Goal: Task Accomplishment & Management: Use online tool/utility

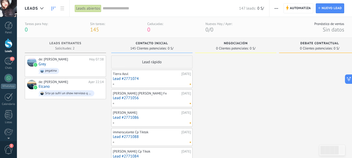
click at [7, 42] on div at bounding box center [9, 44] width 8 height 10
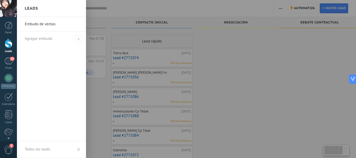
click at [41, 22] on link "Embudo de ventas" at bounding box center [53, 24] width 56 height 15
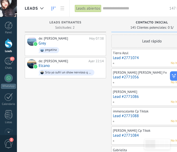
drag, startPoint x: 44, startPoint y: 143, endPoint x: 142, endPoint y: 84, distance: 114.5
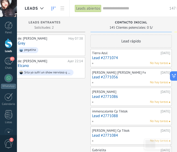
scroll to position [0, 23]
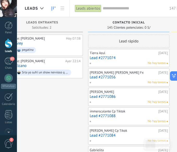
click at [113, 13] on div "147 leads: 0 S/" at bounding box center [148, 8] width 91 height 17
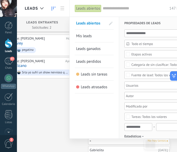
scroll to position [0, 19]
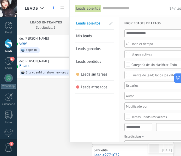
click at [64, 125] on div at bounding box center [90, 78] width 181 height 156
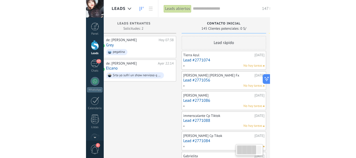
scroll to position [0, 0]
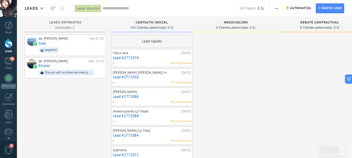
click at [105, 11] on div "147 leads: 0 S/" at bounding box center [184, 8] width 162 height 17
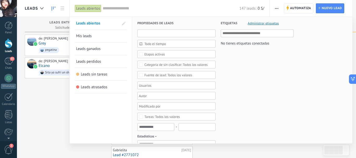
click at [173, 35] on input "text" at bounding box center [176, 33] width 78 height 8
click at [168, 81] on div "Todo el tiempo Todo el tiempo [PERSON_NAME] Últimos ** 30 dias Esta semana La ú…" at bounding box center [176, 140] width 78 height 223
click at [170, 88] on div at bounding box center [174, 85] width 73 height 6
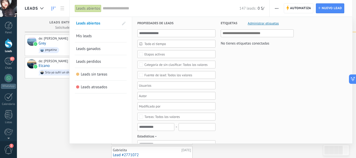
click at [198, 66] on div "Todos los valores" at bounding box center [175, 65] width 63 height 4
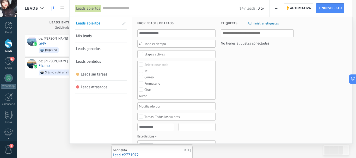
click at [198, 66] on label "Seleccionar todo" at bounding box center [177, 65] width 78 height 6
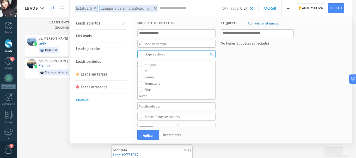
click at [198, 66] on label "Ninguno" at bounding box center [177, 65] width 78 height 6
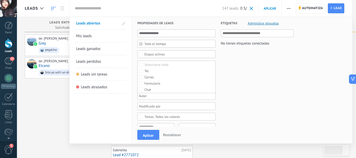
drag, startPoint x: 246, startPoint y: 59, endPoint x: 207, endPoint y: 79, distance: 44.1
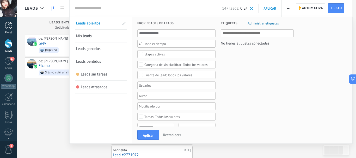
click at [11, 26] on div at bounding box center [9, 26] width 8 height 8
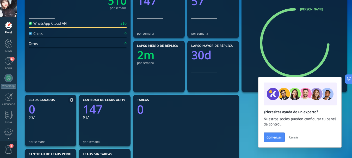
scroll to position [78, 0]
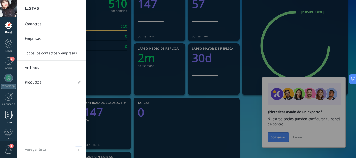
click at [5, 118] on div at bounding box center [9, 114] width 8 height 9
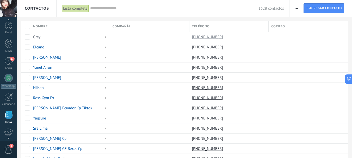
scroll to position [32, 0]
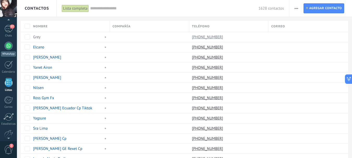
click at [9, 46] on div at bounding box center [8, 46] width 8 height 8
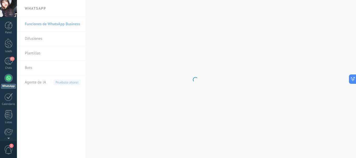
click at [40, 38] on body ".abccls-1,.abccls-2{fill-rule:evenodd}.abccls-2{fill:#fff} .abfcls-1{fill:none}…" at bounding box center [178, 79] width 356 height 158
click at [118, 106] on body ".abccls-1,.abccls-2{fill-rule:evenodd}.abccls-2{fill:#fff} .abfcls-1{fill:none}…" at bounding box center [178, 79] width 356 height 158
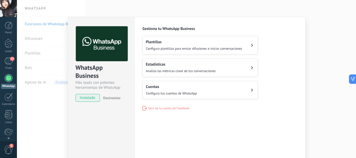
click at [85, 98] on span "instalado" at bounding box center [88, 98] width 24 height 8
click at [89, 99] on span "instalado" at bounding box center [88, 98] width 24 height 8
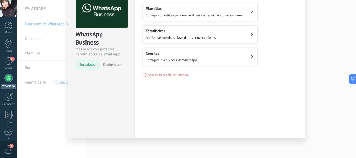
click at [92, 61] on span "instalado" at bounding box center [88, 65] width 24 height 8
click at [93, 63] on span "instalado" at bounding box center [88, 65] width 24 height 8
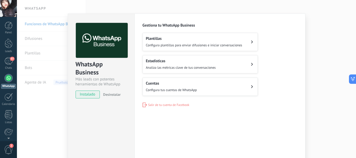
scroll to position [0, 0]
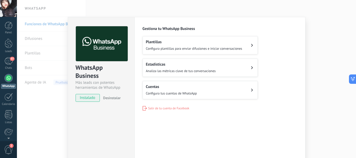
click at [251, 42] on button "Plantillas Configura plantillas para enviar difusiones e iniciar conversaciones" at bounding box center [200, 45] width 115 height 18
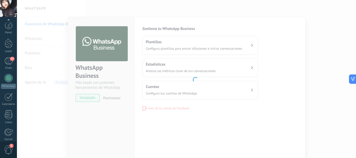
scroll to position [59, 0]
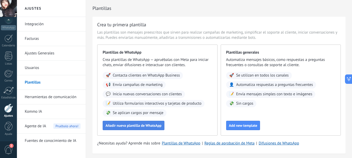
click at [162, 123] on button "Añadir nueva plantilla de WhatsApp" at bounding box center [134, 125] width 62 height 9
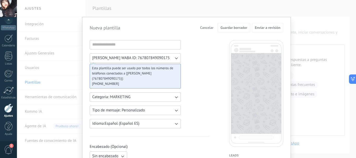
click at [155, 49] on div at bounding box center [135, 44] width 91 height 9
click at [157, 42] on input at bounding box center [135, 44] width 91 height 8
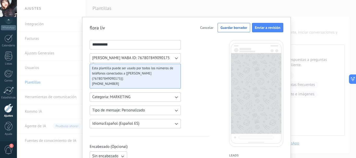
type input "*********"
click at [138, 94] on button "Categoria: MARKETING" at bounding box center [135, 97] width 91 height 9
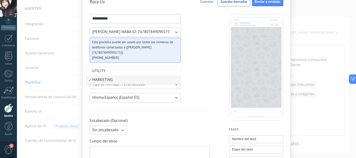
click at [125, 78] on li "MARKETING" at bounding box center [134, 80] width 94 height 9
click at [151, 84] on button "Tipo de mensaje: Personalizado" at bounding box center [135, 84] width 91 height 9
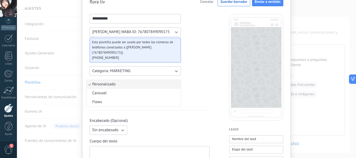
click at [151, 85] on li "Personalizado" at bounding box center [134, 84] width 94 height 9
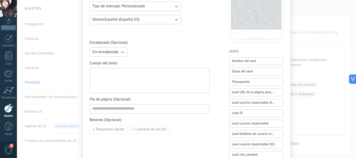
scroll to position [130, 0]
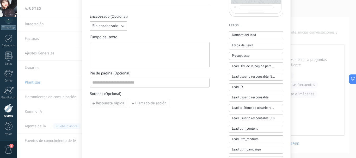
click at [122, 106] on button "Respuesta rápida" at bounding box center [109, 103] width 38 height 9
click at [154, 106] on button "button" at bounding box center [154, 104] width 4 height 8
click at [119, 86] on input at bounding box center [149, 82] width 119 height 8
click at [191, 115] on div "********* [PERSON_NAME] WABA ID: 767807849090175 Esta plantilla puede ser usado…" at bounding box center [150, 86] width 120 height 352
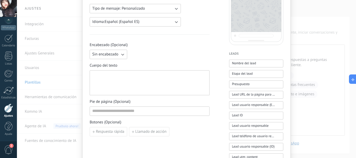
scroll to position [104, 0]
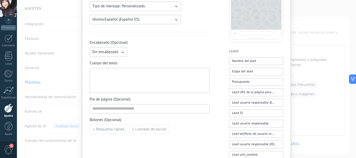
click at [48, 50] on div "flora liv Cancelar Guardar borrador Enviar a revisión ********* [PERSON_NAME] W…" at bounding box center [186, 79] width 339 height 158
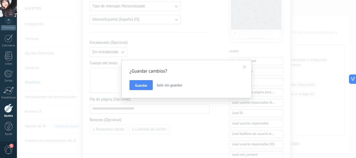
click at [316, 47] on div "¿Guardar cambios? Guardar Salir sin guardar" at bounding box center [186, 79] width 339 height 158
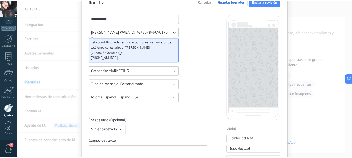
scroll to position [0, 0]
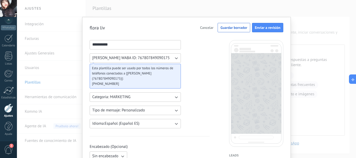
click at [76, 41] on div "flora liv Cancelar Guardar borrador Enviar a revisión ********* [PERSON_NAME] W…" at bounding box center [186, 79] width 339 height 158
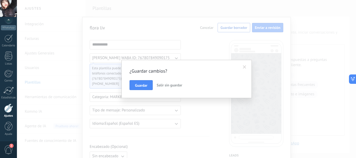
click at [169, 86] on span "Salir sin guardar" at bounding box center [170, 85] width 26 height 5
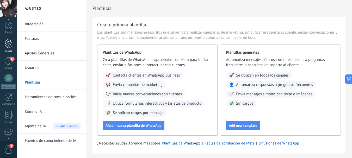
click at [10, 52] on div "Leads" at bounding box center [8, 51] width 15 height 3
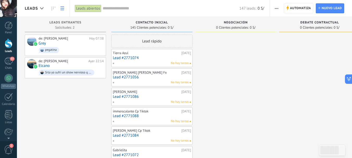
click at [63, 9] on icon at bounding box center [62, 9] width 4 height 4
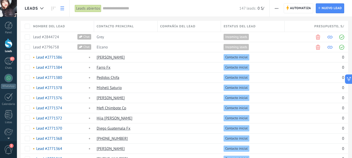
click at [117, 7] on input "text" at bounding box center [171, 8] width 137 height 5
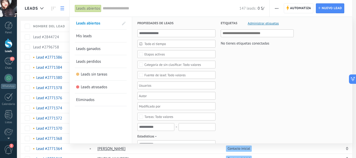
click at [117, 7] on input "text" at bounding box center [171, 8] width 137 height 5
click at [153, 54] on div "Etapas activas" at bounding box center [154, 54] width 21 height 4
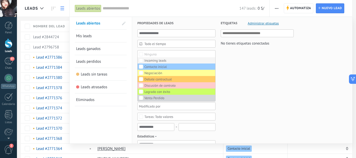
click at [164, 58] on label "Incoming leads" at bounding box center [177, 60] width 78 height 6
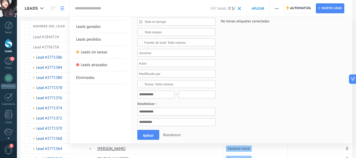
scroll to position [52, 0]
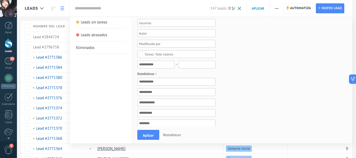
click at [171, 136] on span "Restablecer" at bounding box center [172, 135] width 18 height 5
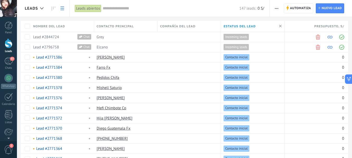
click at [128, 6] on input "text" at bounding box center [171, 8] width 137 height 5
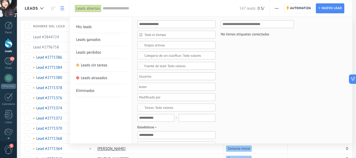
scroll to position [0, 0]
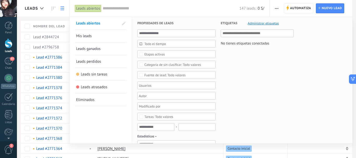
click at [167, 53] on span "Etapas activas" at bounding box center [176, 54] width 64 height 4
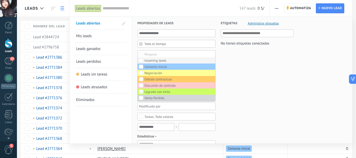
click at [152, 57] on label "Incoming leads" at bounding box center [177, 60] width 78 height 6
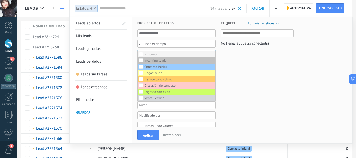
click at [145, 54] on div "Ninguno" at bounding box center [150, 55] width 12 height 4
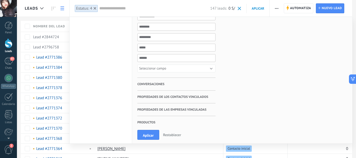
scroll to position [191, 0]
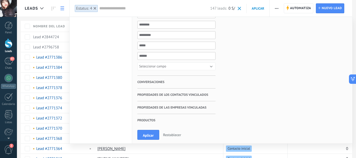
click at [157, 95] on span "Propiedades de los contactos vinculados" at bounding box center [172, 95] width 71 height 13
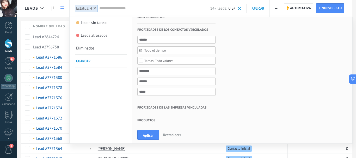
scroll to position [52, 0]
click at [162, 64] on div "Todo valores" at bounding box center [176, 61] width 78 height 8
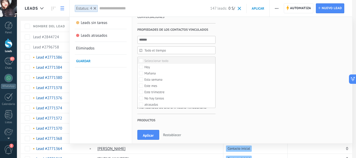
click at [162, 61] on div "Seleccionar todo" at bounding box center [156, 61] width 24 height 4
click at [292, 62] on div "Etiquetas Administrar etiquetas No tienes etiquetas conectadas" at bounding box center [255, 47] width 78 height 165
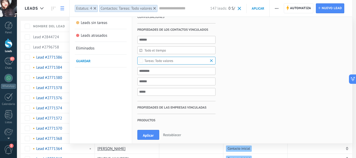
click at [154, 8] on use at bounding box center [154, 8] width 3 height 3
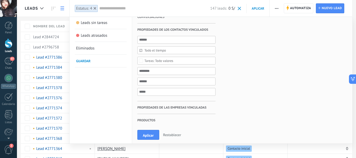
click at [139, 120] on span "Productos" at bounding box center [146, 120] width 18 height 13
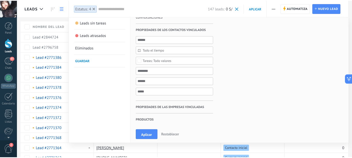
scroll to position [0, 0]
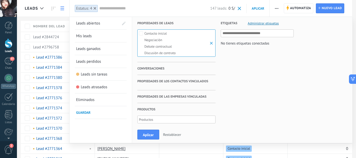
click at [230, 97] on div "Etiquetas Administrar etiquetas No tienes etiquetas conectadas" at bounding box center [255, 73] width 78 height 113
click at [213, 42] on b at bounding box center [212, 43] width 6 height 5
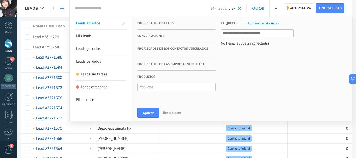
click at [176, 115] on span "Restablecer" at bounding box center [172, 113] width 18 height 5
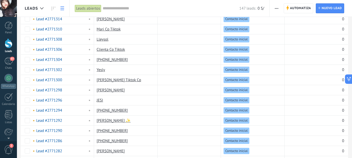
scroll to position [399, 0]
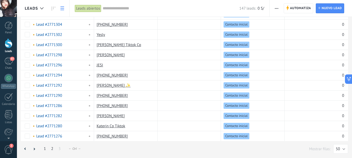
click at [52, 148] on link "2" at bounding box center [51, 149] width 7 height 10
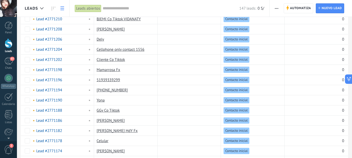
scroll to position [399, 0]
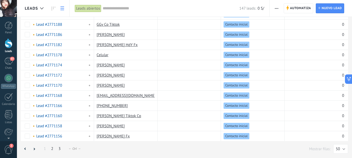
click at [60, 146] on link "3" at bounding box center [59, 149] width 7 height 10
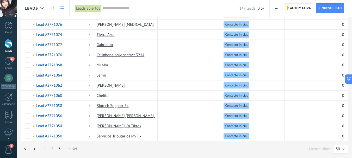
scroll to position [368, 0]
click at [79, 150] on div "← Ctrl →" at bounding box center [75, 149] width 12 height 4
click at [74, 147] on div "← Ctrl →" at bounding box center [75, 149] width 12 height 4
click at [52, 149] on link "2" at bounding box center [51, 149] width 7 height 10
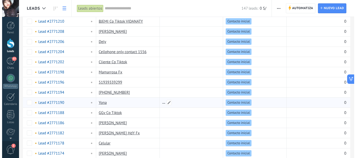
scroll to position [290, 0]
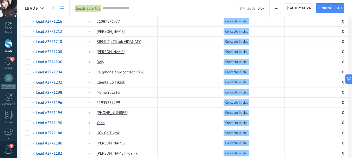
click at [118, 9] on input "text" at bounding box center [171, 8] width 137 height 5
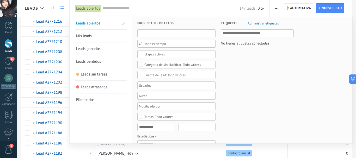
click at [166, 31] on input "text" at bounding box center [176, 33] width 78 height 8
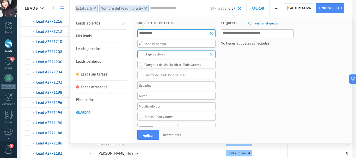
type input "*********"
click at [10, 63] on div "57" at bounding box center [8, 61] width 8 height 8
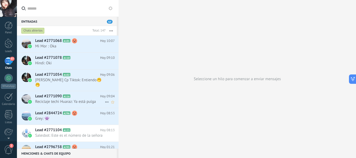
scroll to position [26, 0]
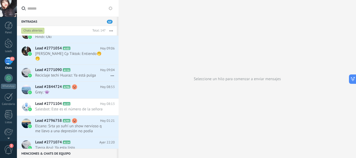
click at [109, 30] on button "button" at bounding box center [111, 30] width 11 height 9
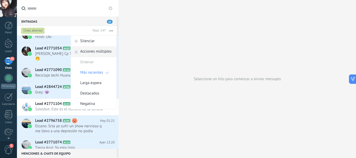
click at [108, 53] on span "Acciones múltiples" at bounding box center [95, 51] width 31 height 10
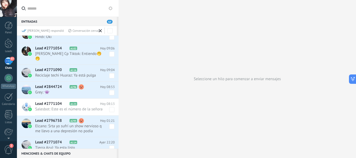
click at [99, 31] on span at bounding box center [100, 30] width 7 height 7
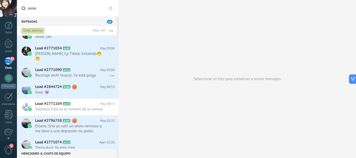
click at [111, 30] on icon "button" at bounding box center [110, 30] width 3 height 1
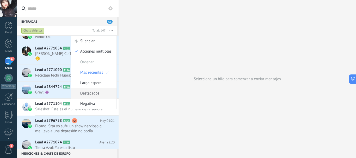
click at [90, 95] on span "Destacados" at bounding box center [89, 93] width 19 height 10
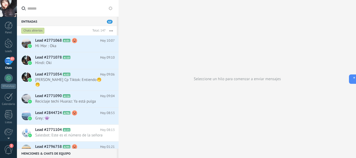
click at [114, 35] on button "button" at bounding box center [111, 30] width 11 height 9
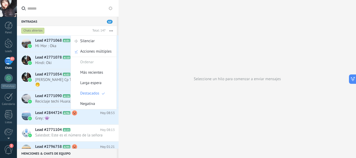
click at [111, 8] on icon at bounding box center [110, 8] width 4 height 4
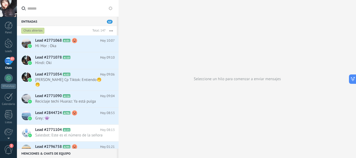
click at [111, 8] on icon at bounding box center [110, 8] width 4 height 4
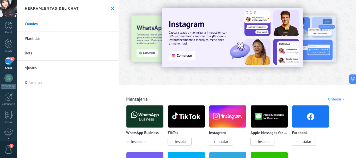
click at [41, 80] on link "Difusiones" at bounding box center [68, 82] width 102 height 15
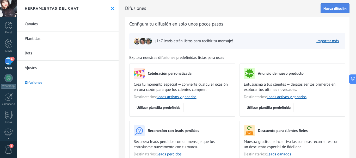
click at [328, 8] on span "Nueva difusión" at bounding box center [334, 9] width 23 height 4
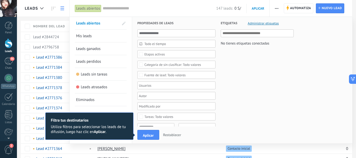
click at [86, 61] on span "Leads perdidos" at bounding box center [88, 61] width 25 height 5
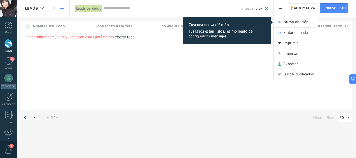
click at [116, 8] on input "text" at bounding box center [173, 8] width 138 height 5
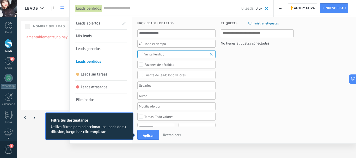
click at [90, 37] on span "Mis leads" at bounding box center [84, 36] width 16 height 5
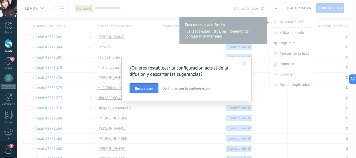
click at [181, 90] on span "Continuar con la configuración" at bounding box center [185, 88] width 47 height 5
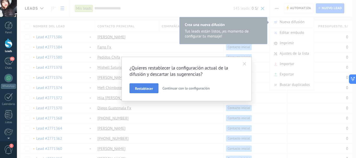
click at [143, 93] on button "Restablecer" at bounding box center [144, 88] width 29 height 10
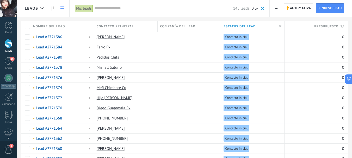
click at [103, 12] on div "145 leads: 0 S/" at bounding box center [179, 8] width 170 height 17
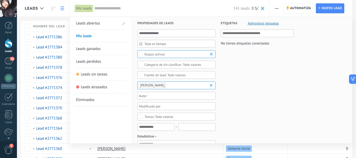
click at [181, 64] on div "Todo valores" at bounding box center [172, 65] width 57 height 4
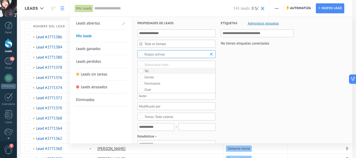
click at [173, 68] on label "Tel." at bounding box center [177, 71] width 78 height 6
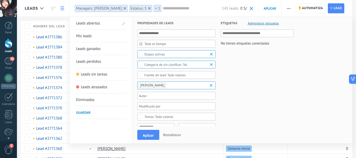
click at [199, 75] on span "Todo valores" at bounding box center [176, 75] width 64 height 4
click at [194, 80] on label "[PERSON_NAME]" at bounding box center [177, 81] width 78 height 6
click at [198, 89] on div at bounding box center [174, 85] width 73 height 6
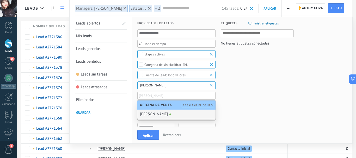
click at [157, 113] on div "[PERSON_NAME]" at bounding box center [176, 114] width 78 height 9
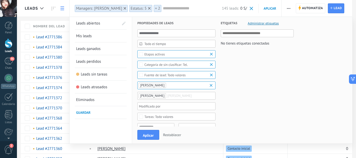
click at [175, 97] on input "text" at bounding box center [180, 96] width 26 height 6
click at [168, 89] on div at bounding box center [174, 85] width 73 height 6
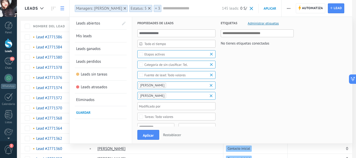
click at [173, 131] on button "Restablecer" at bounding box center [172, 135] width 22 height 8
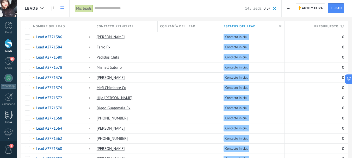
click at [9, 122] on div "Listas" at bounding box center [8, 122] width 15 height 3
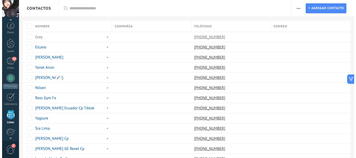
scroll to position [32, 0]
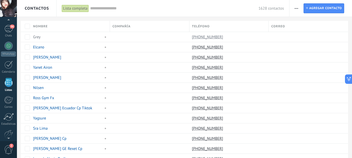
click at [203, 6] on input "text" at bounding box center [174, 8] width 168 height 5
